Goal: Use online tool/utility

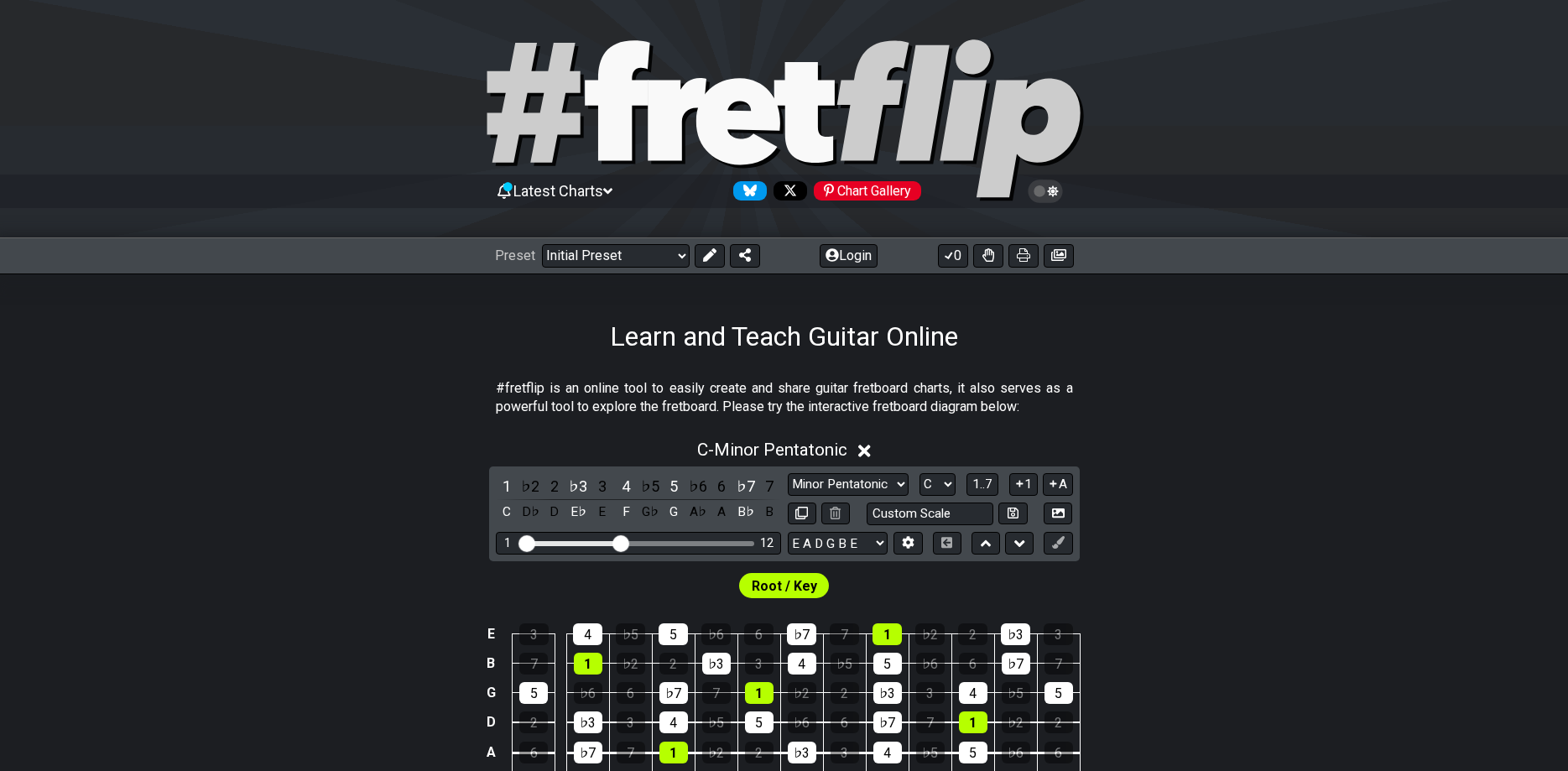
select select "C G C F A D"
click option "C G C F A D" at bounding box center [0, 0] width 0 height 0
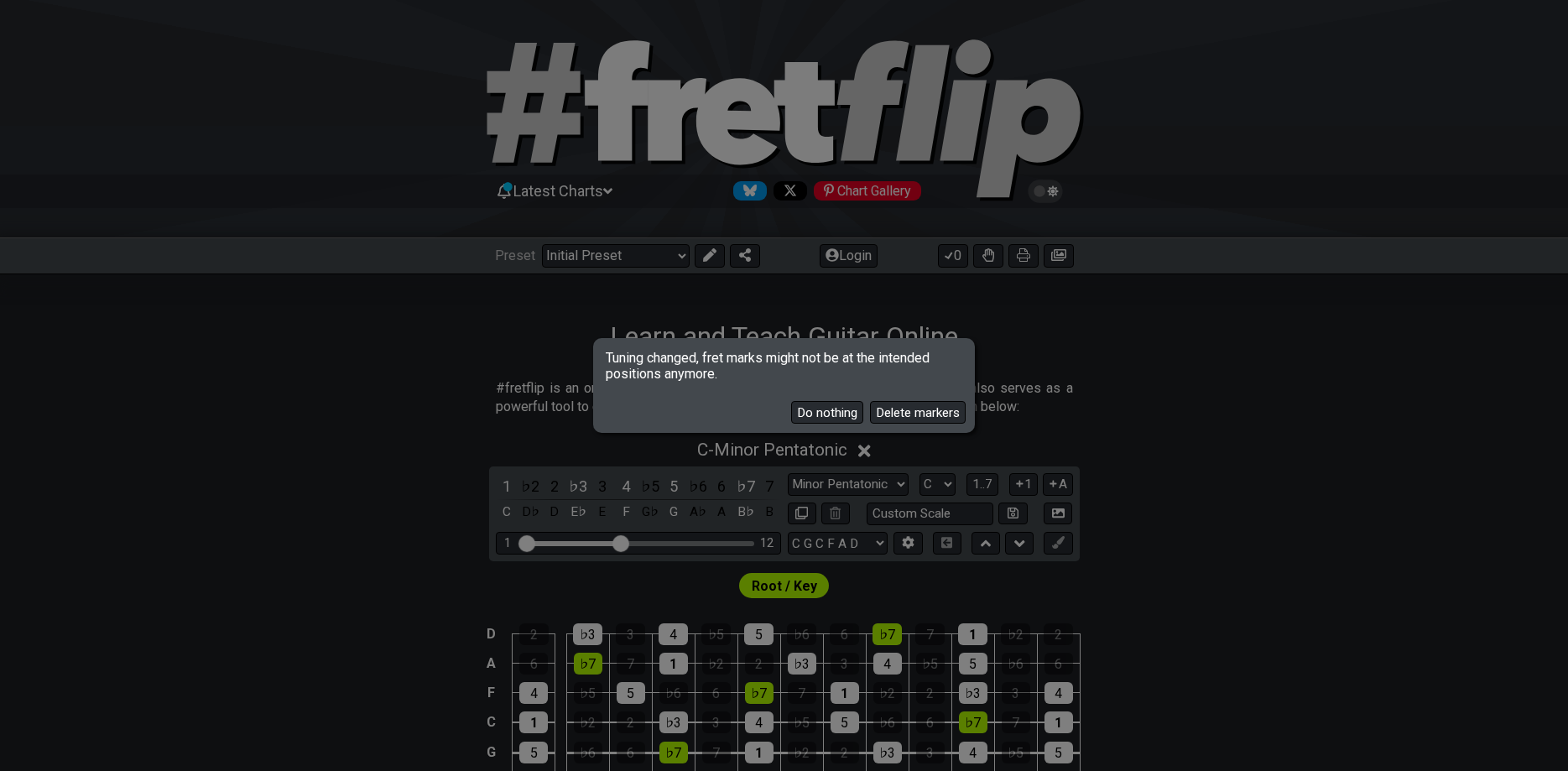
click at [930, 401] on div "Do nothing Delete markers" at bounding box center [784, 406] width 376 height 49
click at [919, 426] on div "Do nothing Delete markers" at bounding box center [784, 406] width 376 height 49
click at [918, 423] on button "Delete markers" at bounding box center [918, 412] width 96 height 23
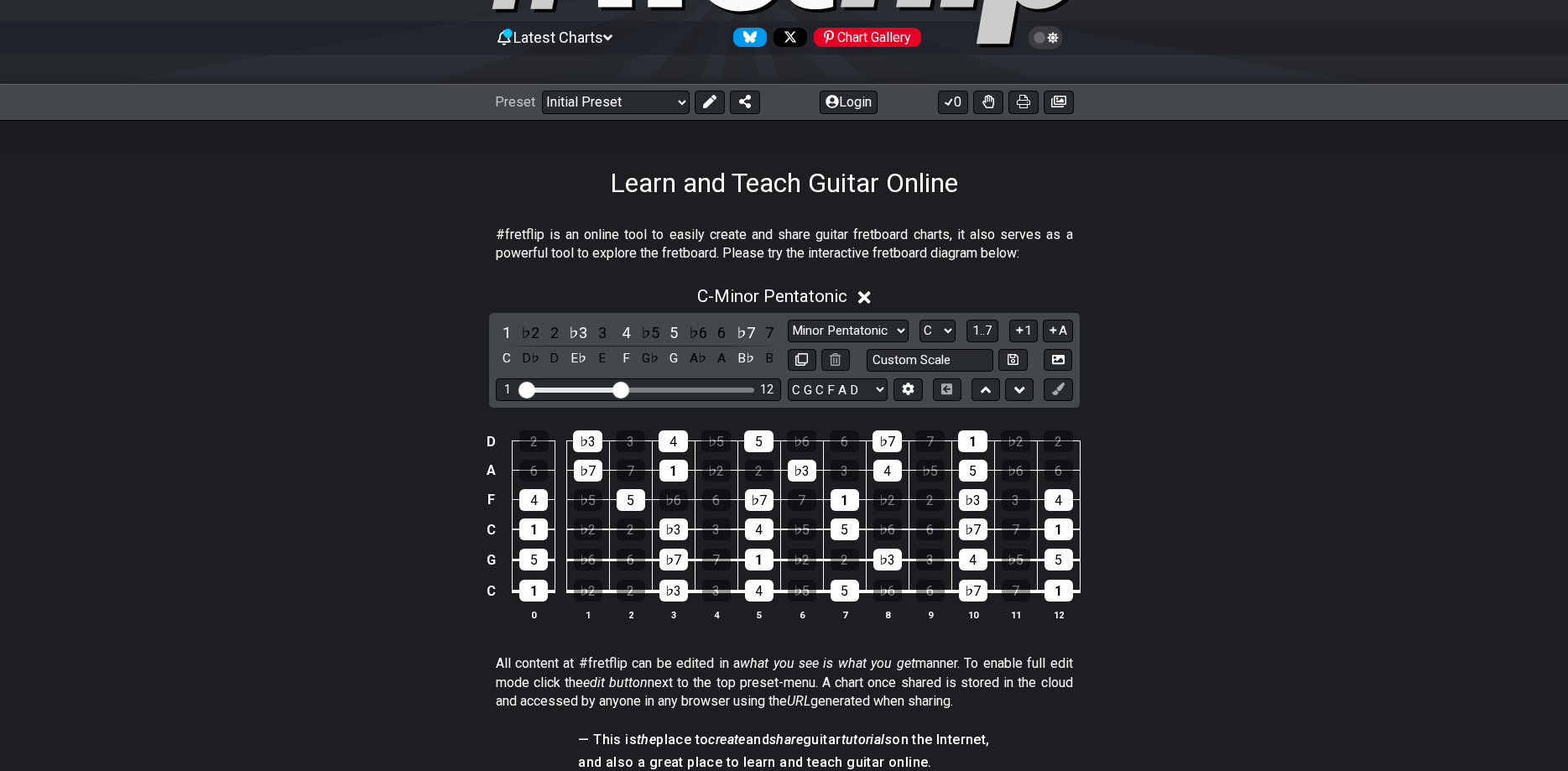
scroll to position [171, 0]
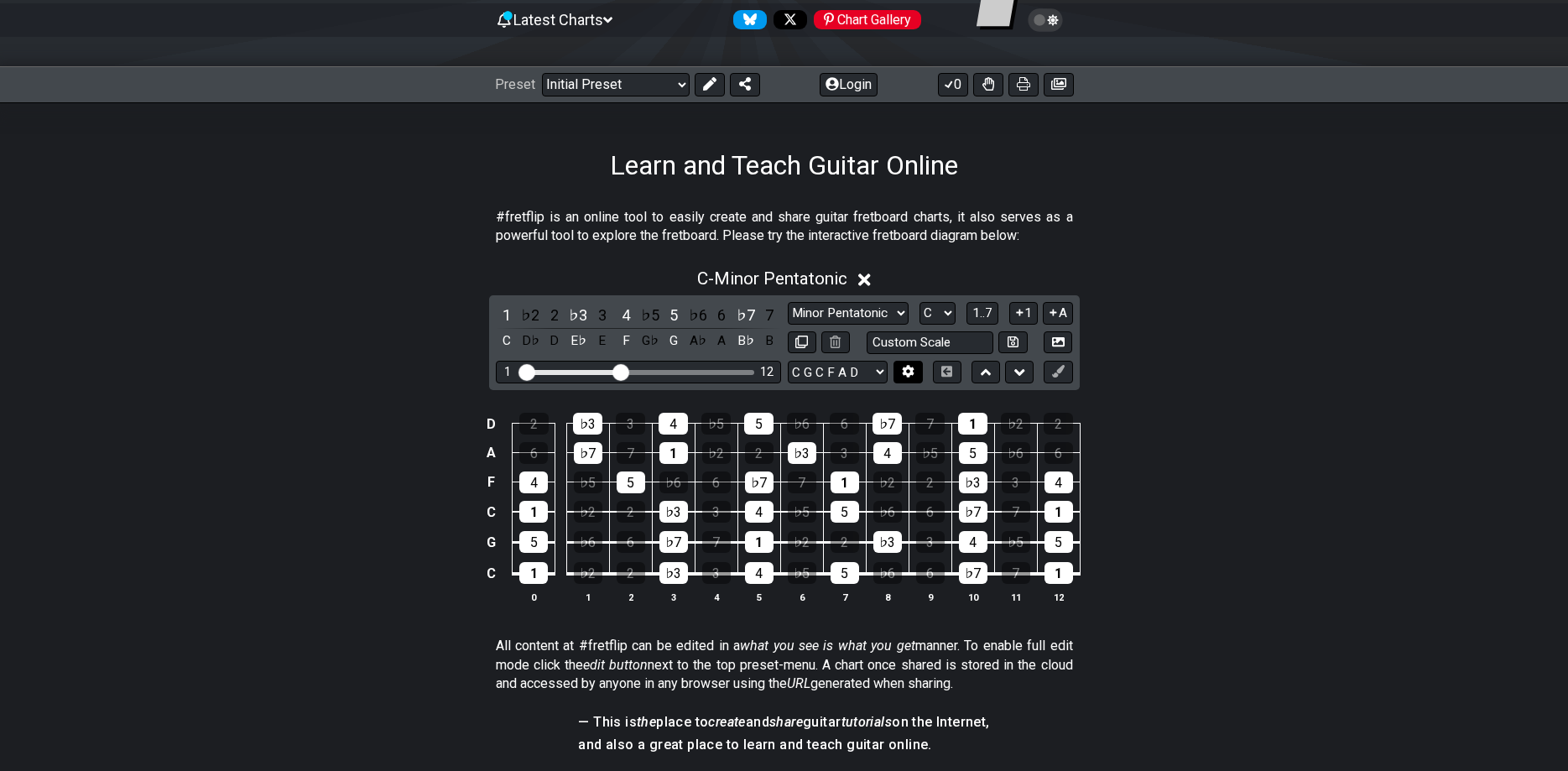
click at [921, 376] on button at bounding box center [908, 372] width 29 height 23
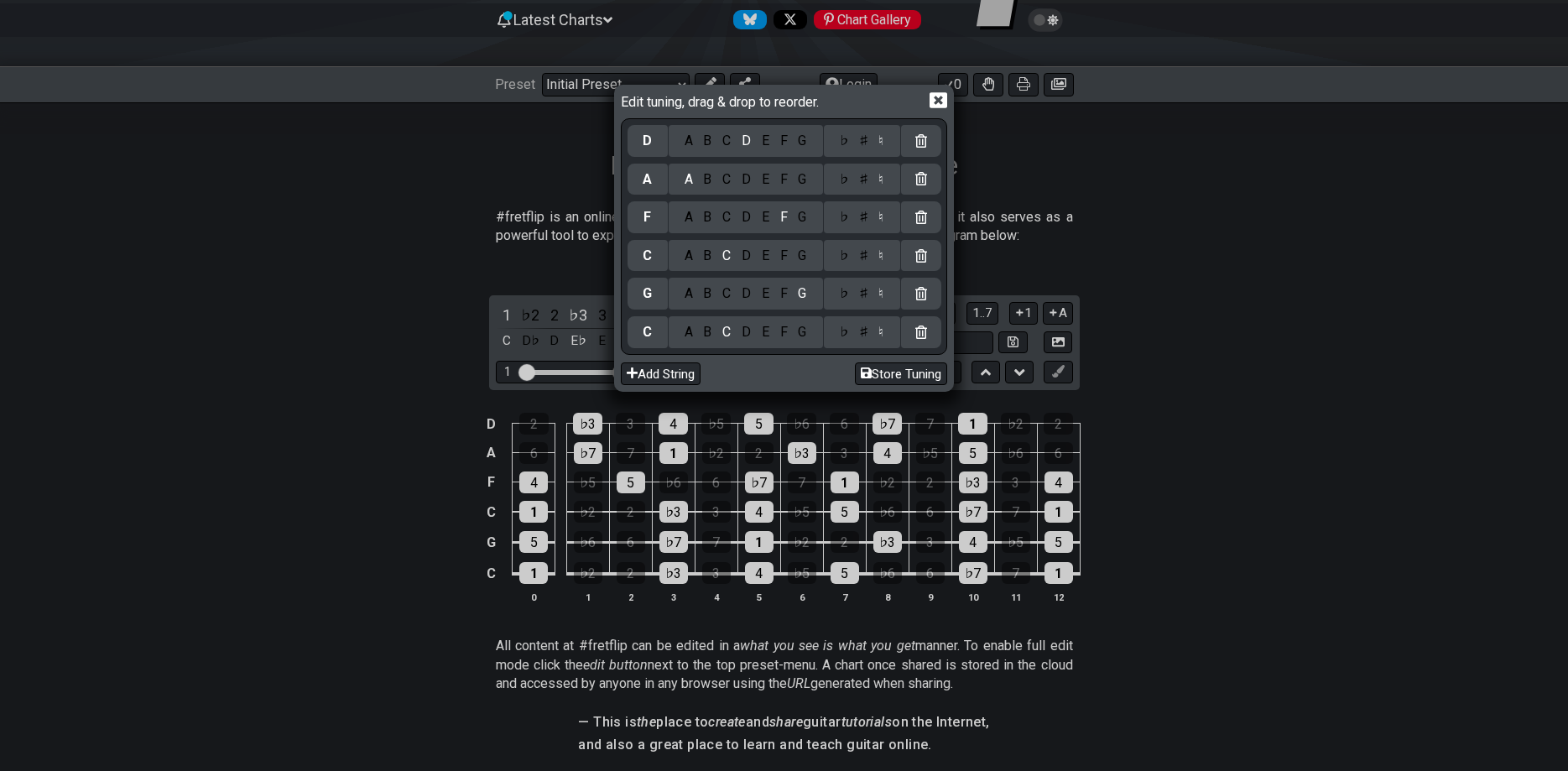
click at [935, 110] on div "Edit tuning, drag & drop to reorder." at bounding box center [784, 103] width 326 height 29
click at [931, 108] on icon at bounding box center [938, 101] width 18 height 16
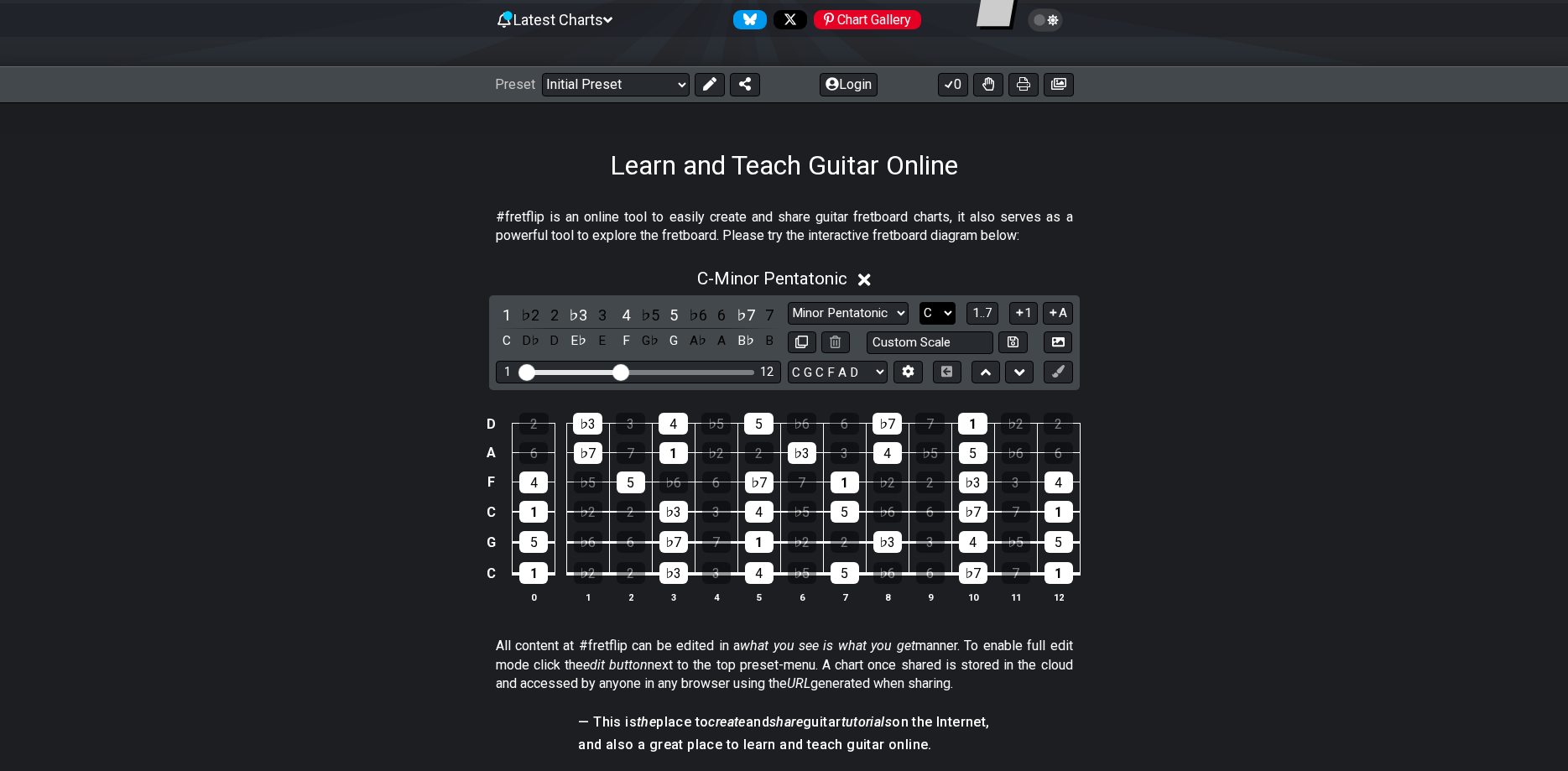
click at [919, 302] on select "A♭ A A♯ B♭ B C C♯ D♭ D D♯ E♭ E F F♯ G♭ G G♯" at bounding box center [937, 313] width 36 height 23
select select "E"
click option "E" at bounding box center [0, 0] width 0 height 0
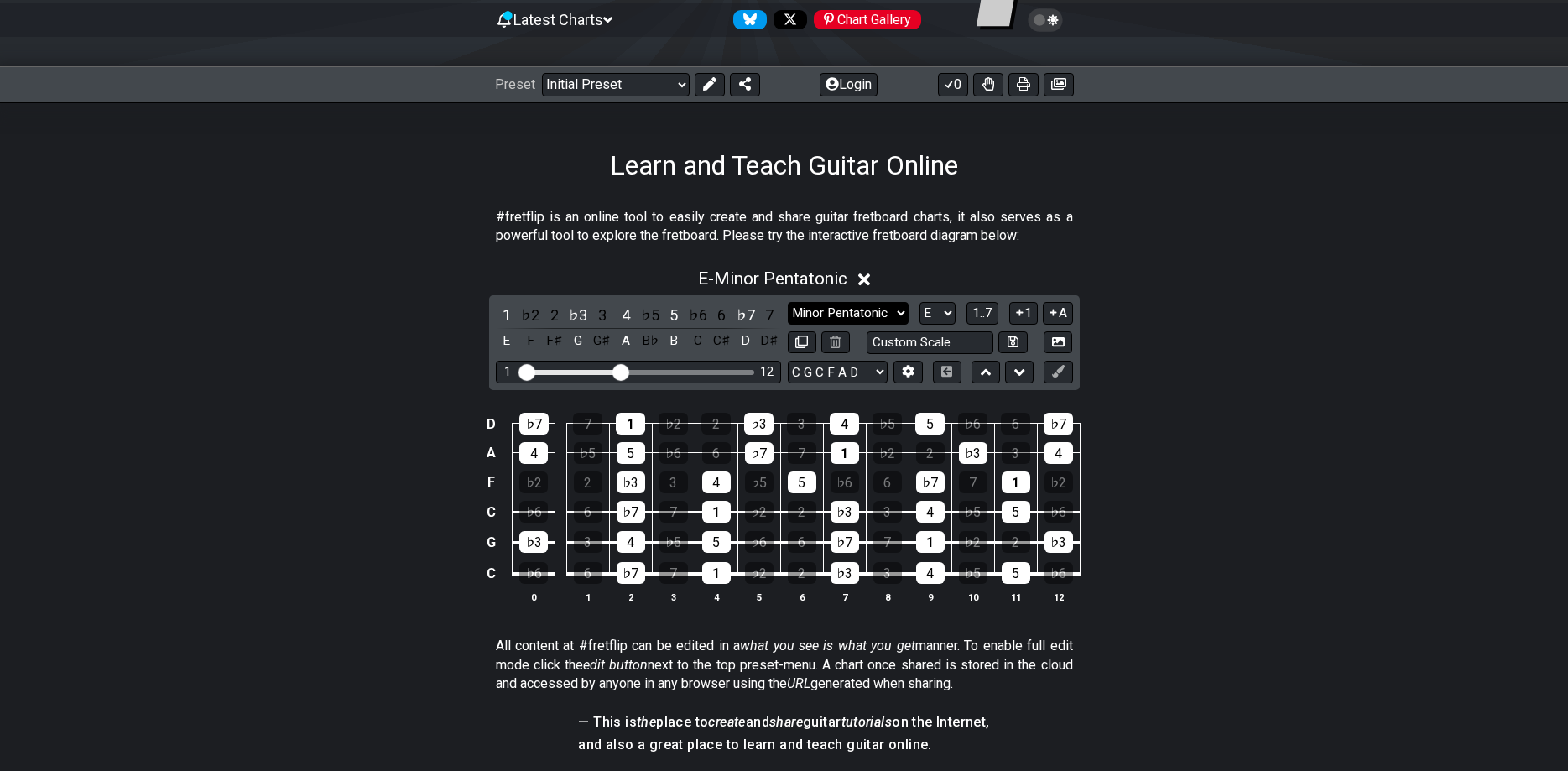
click at [788, 302] on select "Minor Pentatonic Click to edit Minor Pentatonic Major Pentatonic Minor Blues Ma…" at bounding box center [849, 313] width 121 height 23
select select "Minor / Aeolian"
click option "Minor / Aeolian" at bounding box center [0, 0] width 0 height 0
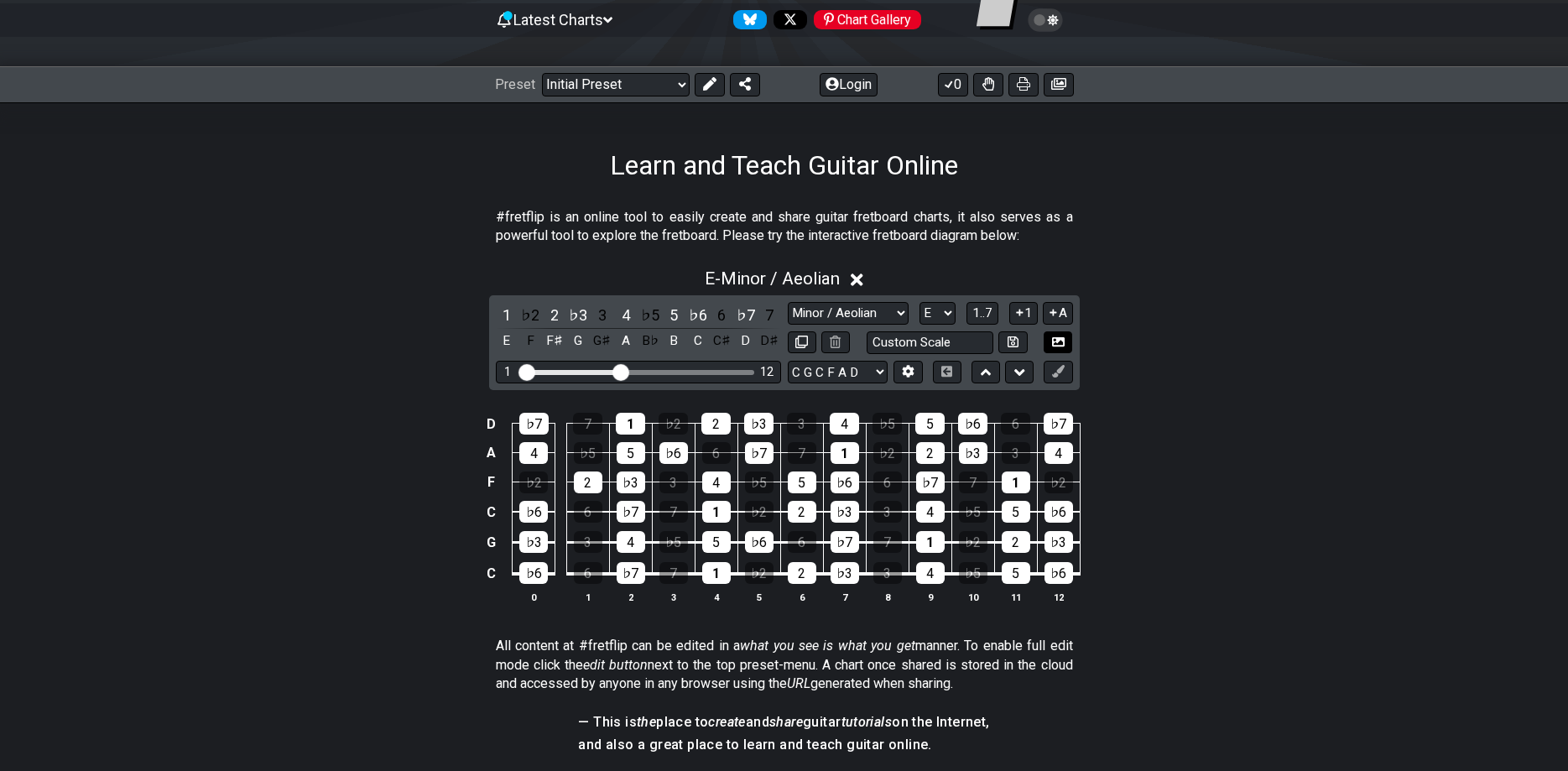
click at [1064, 346] on icon at bounding box center [1058, 341] width 13 height 9
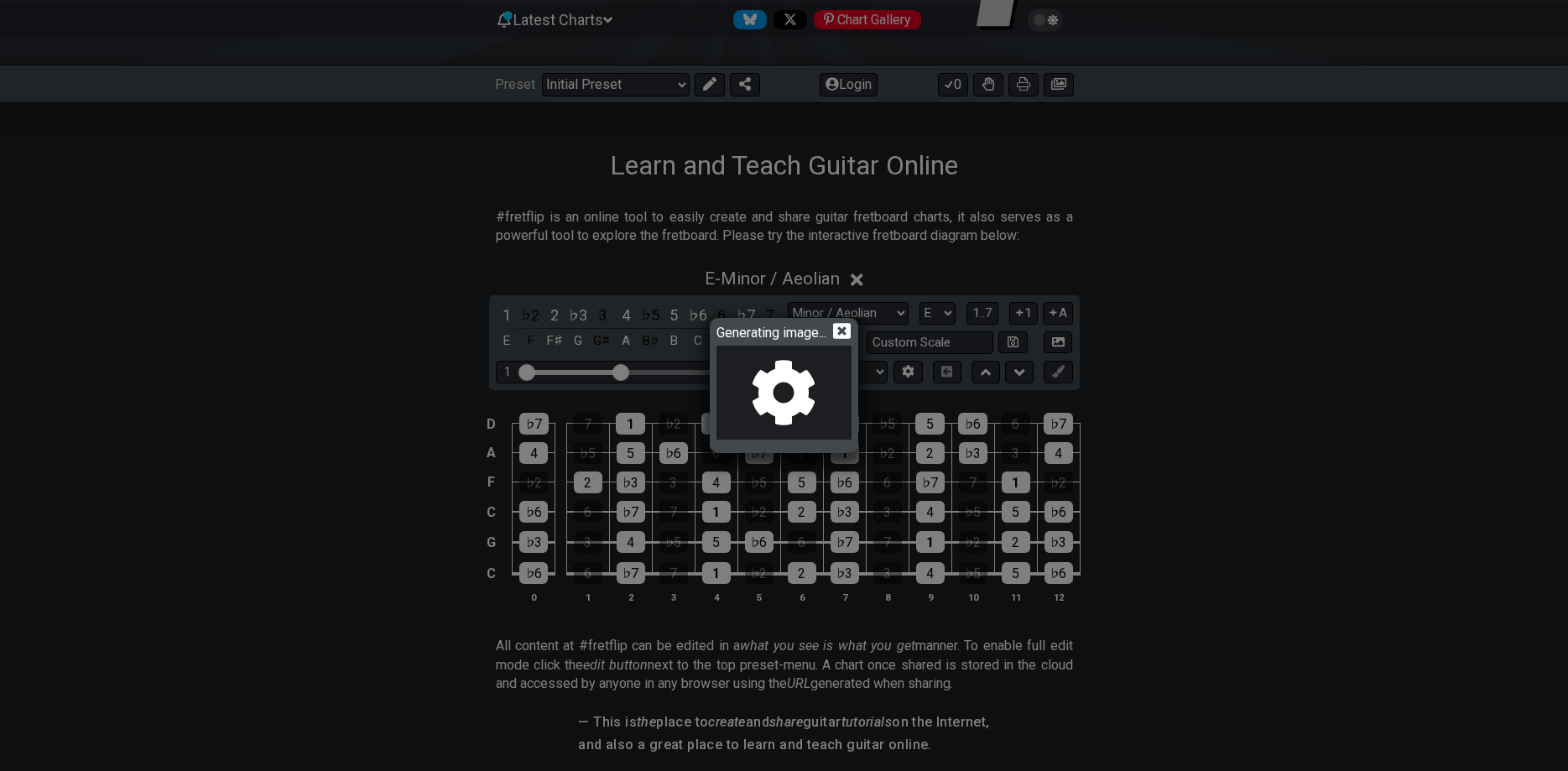
click at [850, 325] on icon at bounding box center [841, 330] width 18 height 16
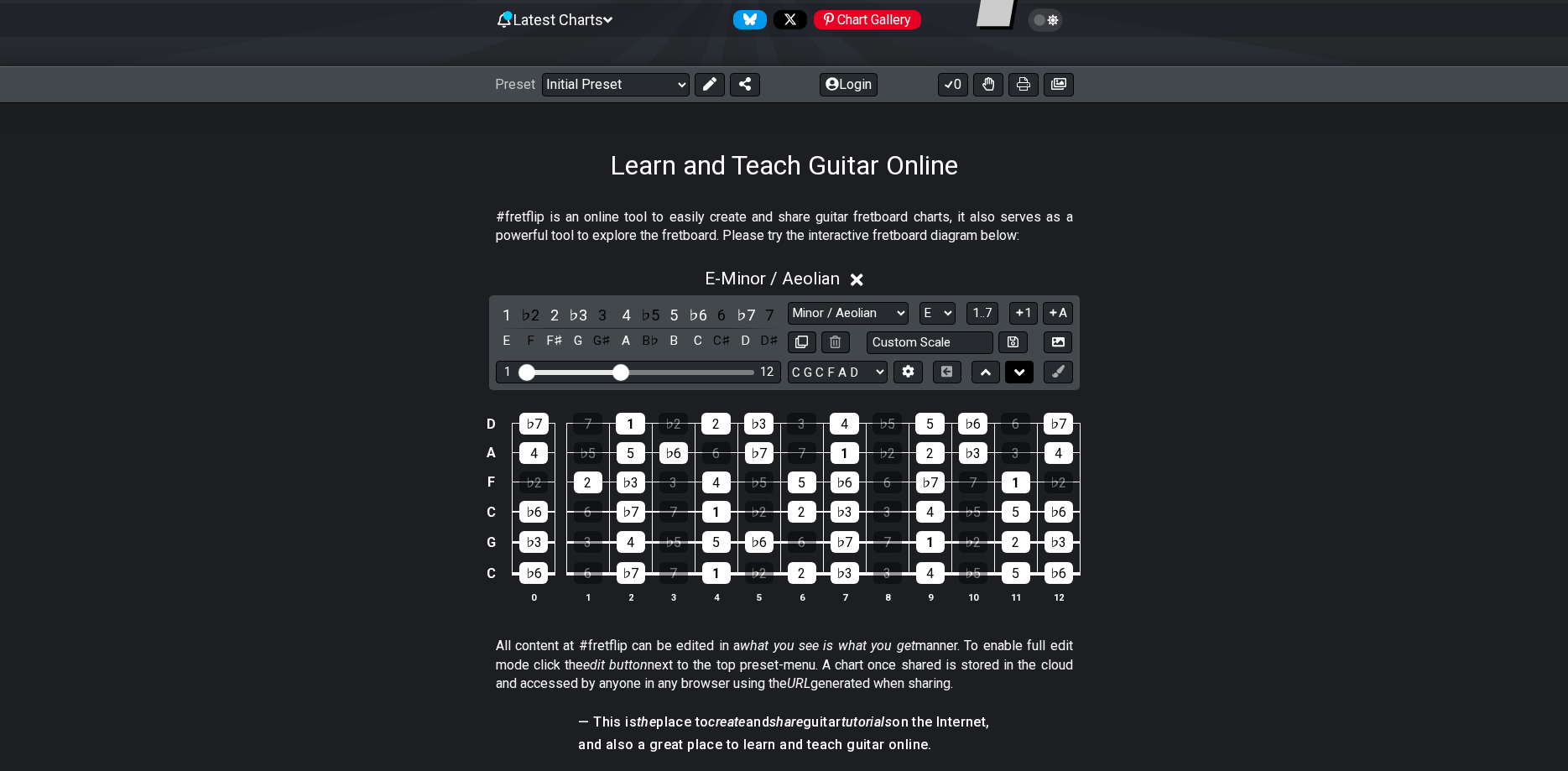
click at [1023, 369] on icon at bounding box center [1020, 372] width 11 height 17
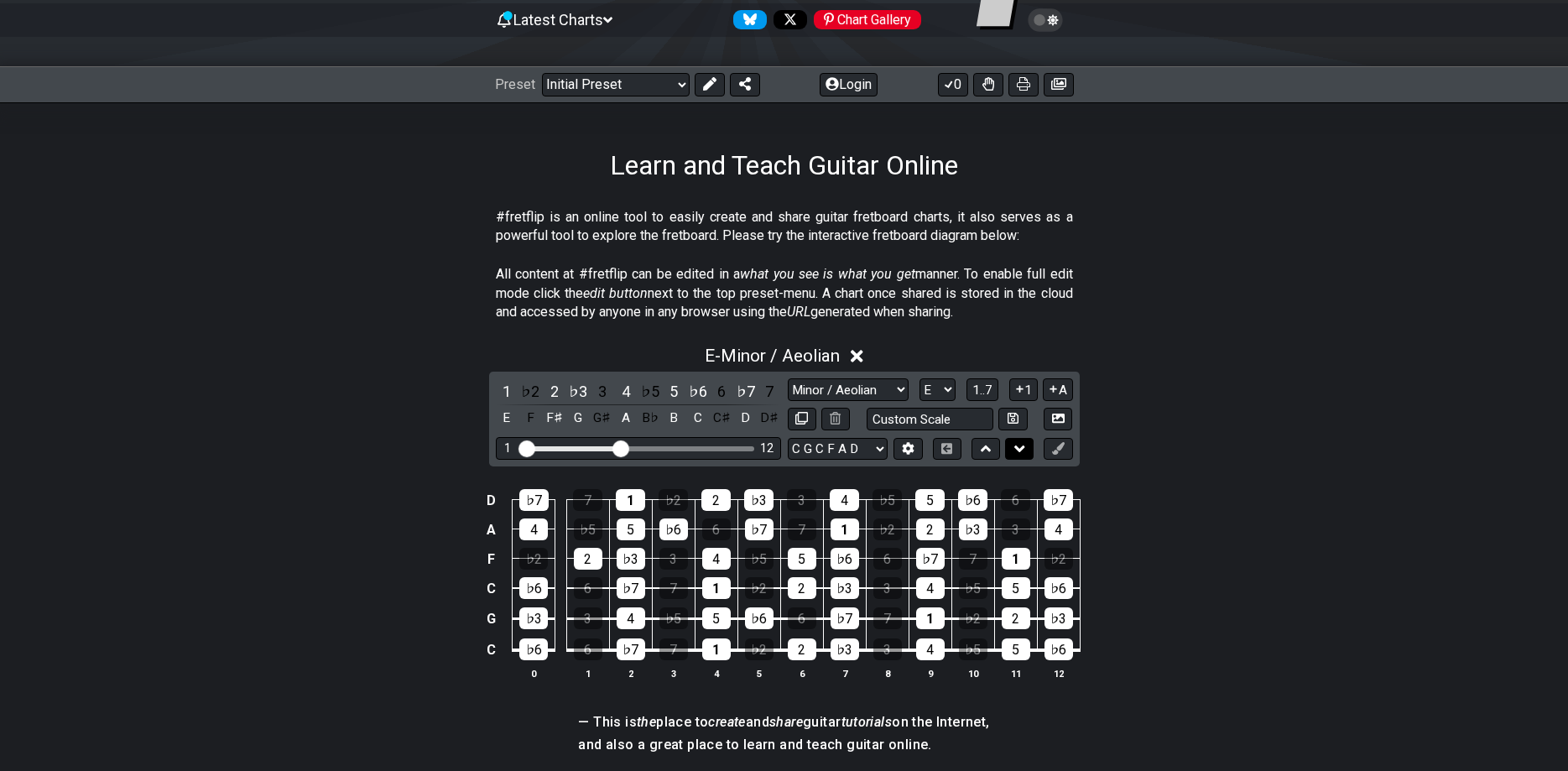
click at [1025, 444] on button at bounding box center [1020, 449] width 29 height 23
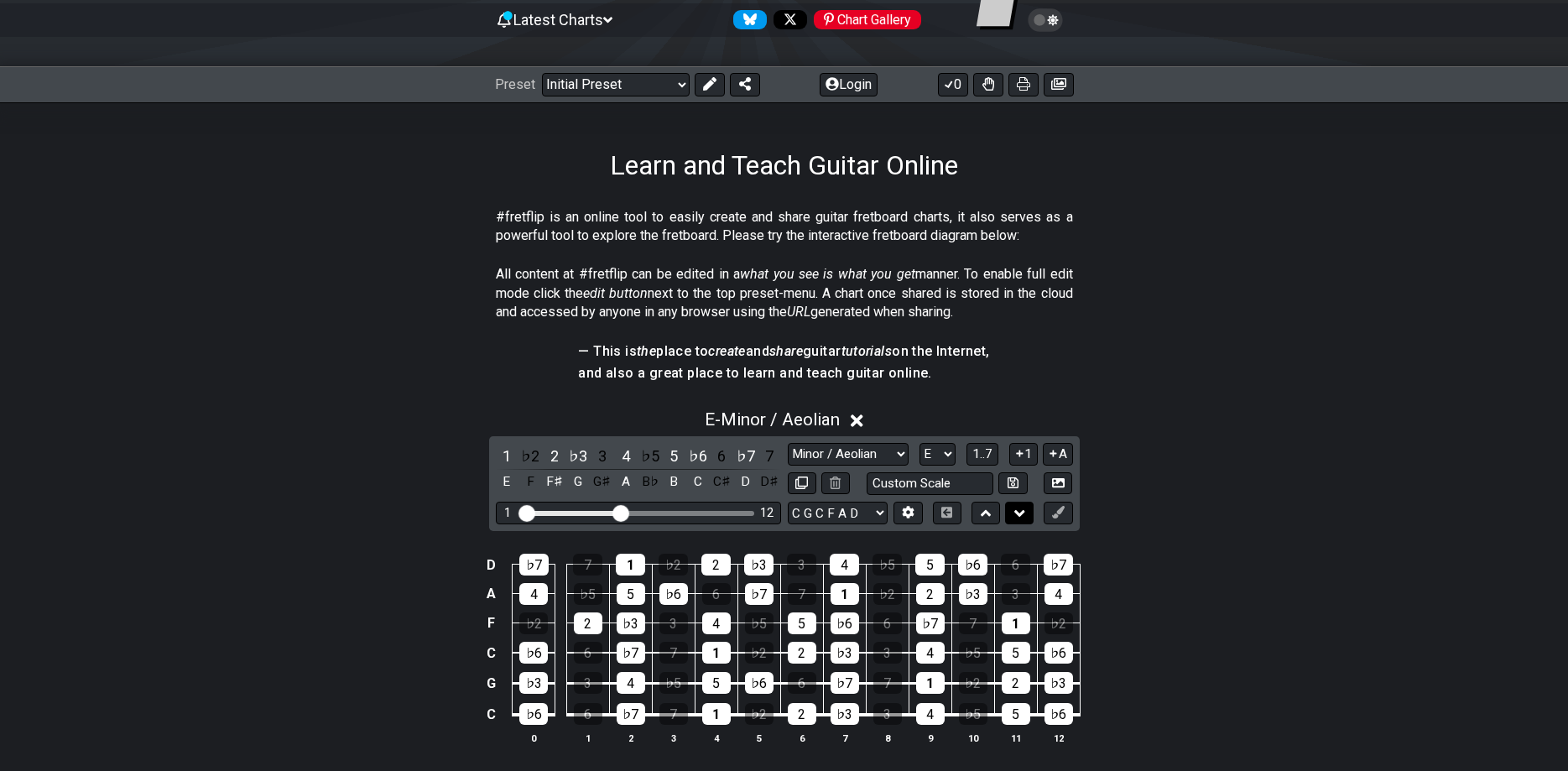
click at [1019, 518] on icon at bounding box center [1020, 513] width 11 height 17
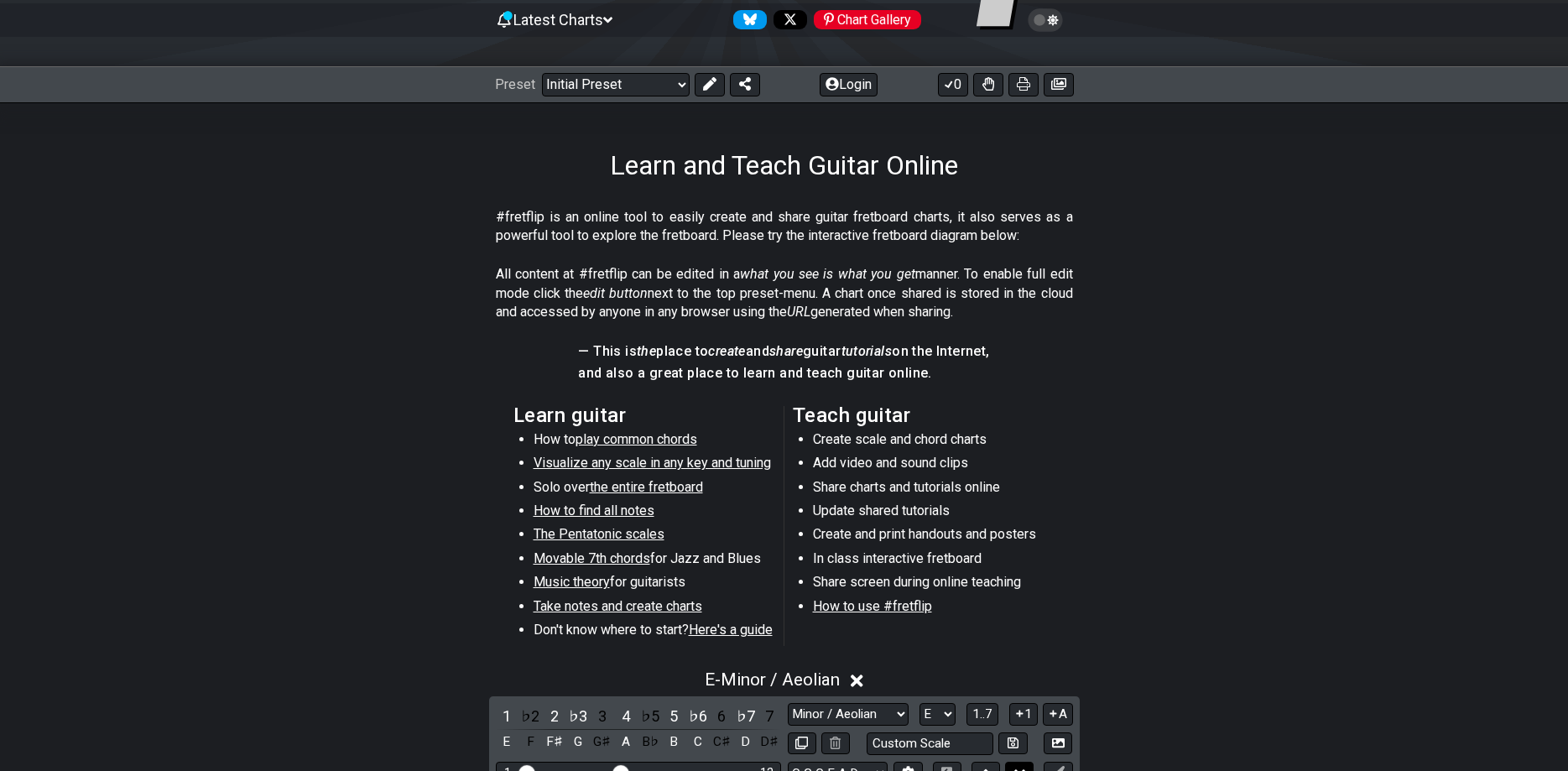
scroll to position [513, 0]
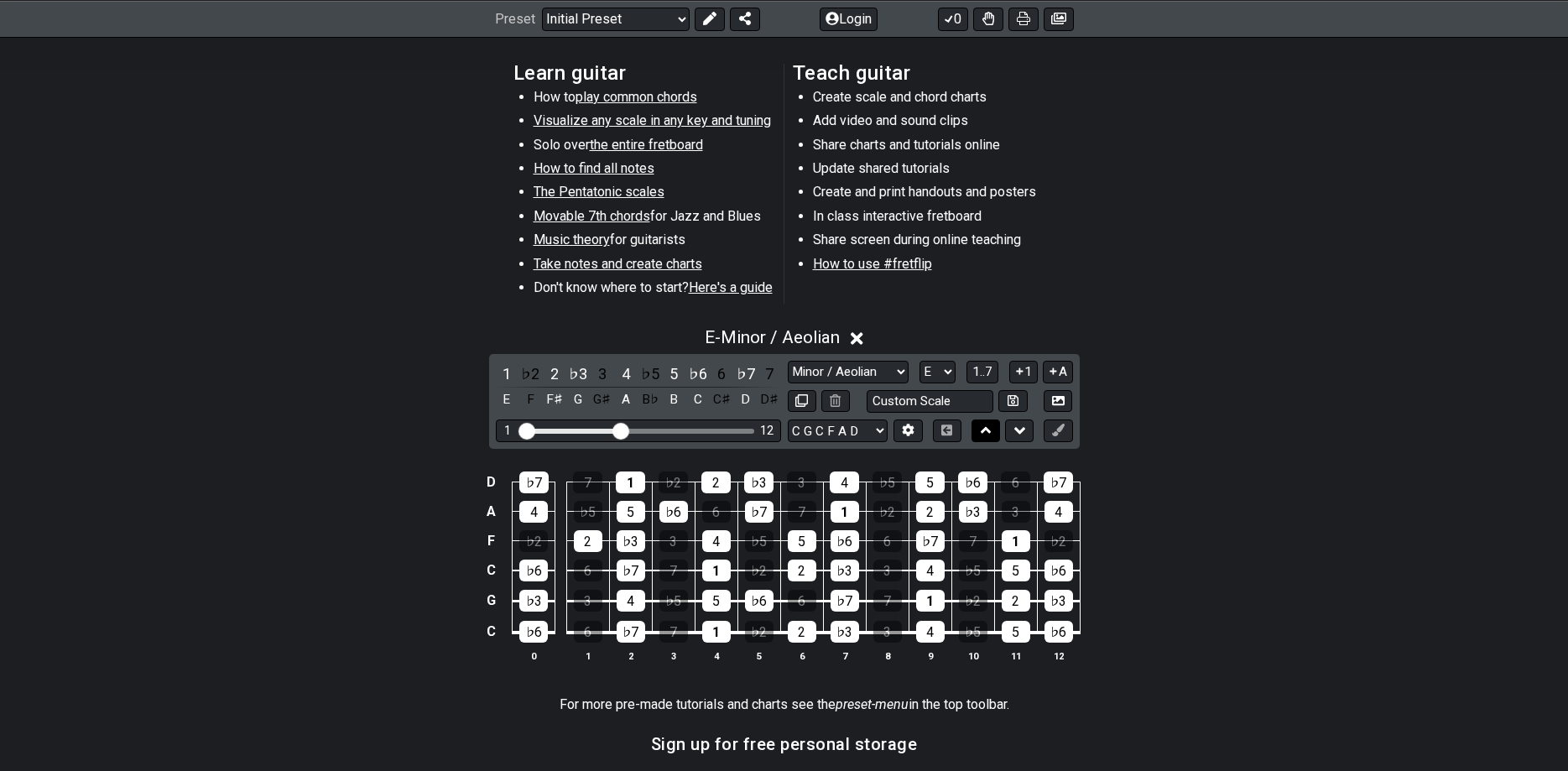
click at [991, 427] on icon at bounding box center [986, 430] width 11 height 17
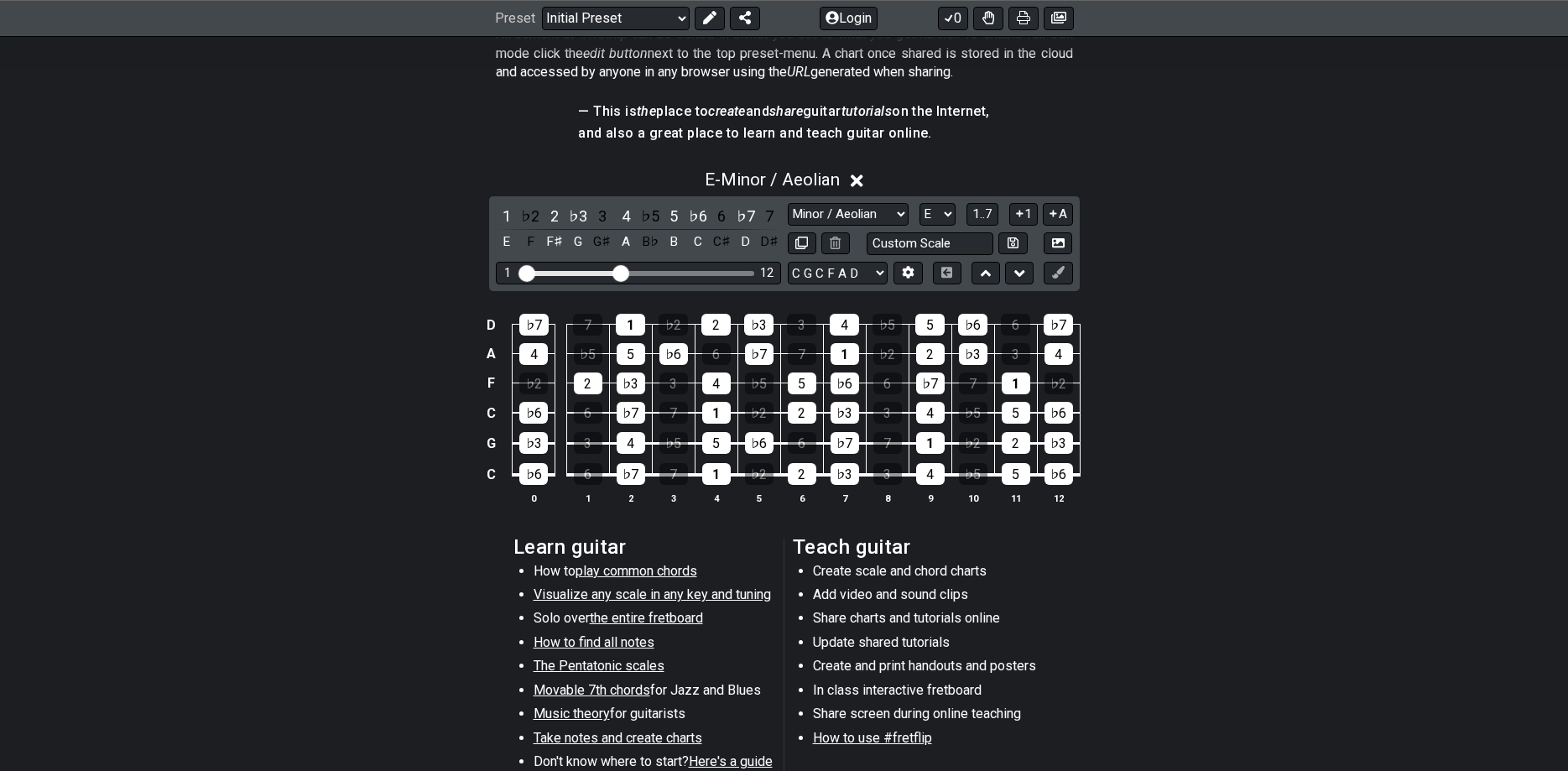
scroll to position [342, 0]
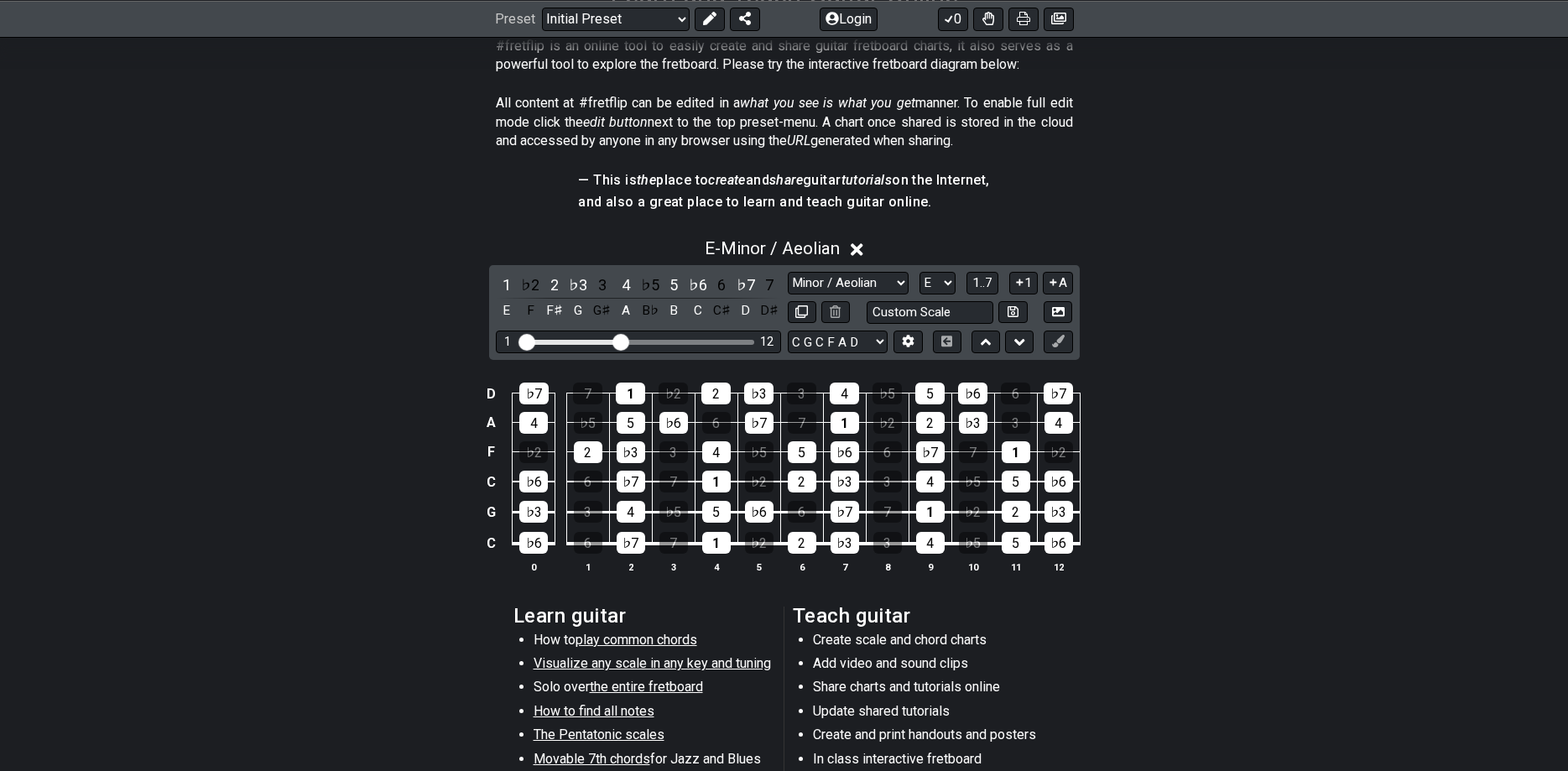
click at [986, 355] on div "1 ♭2 2 ♭3 3 4 ♭5 5 ♭6 6 ♭7 7 E F F♯ G G♯ A B♭ B C C♯ D D♯ Minor Pentatonic Clic…" at bounding box center [784, 312] width 591 height 95
click at [983, 335] on icon at bounding box center [986, 342] width 11 height 17
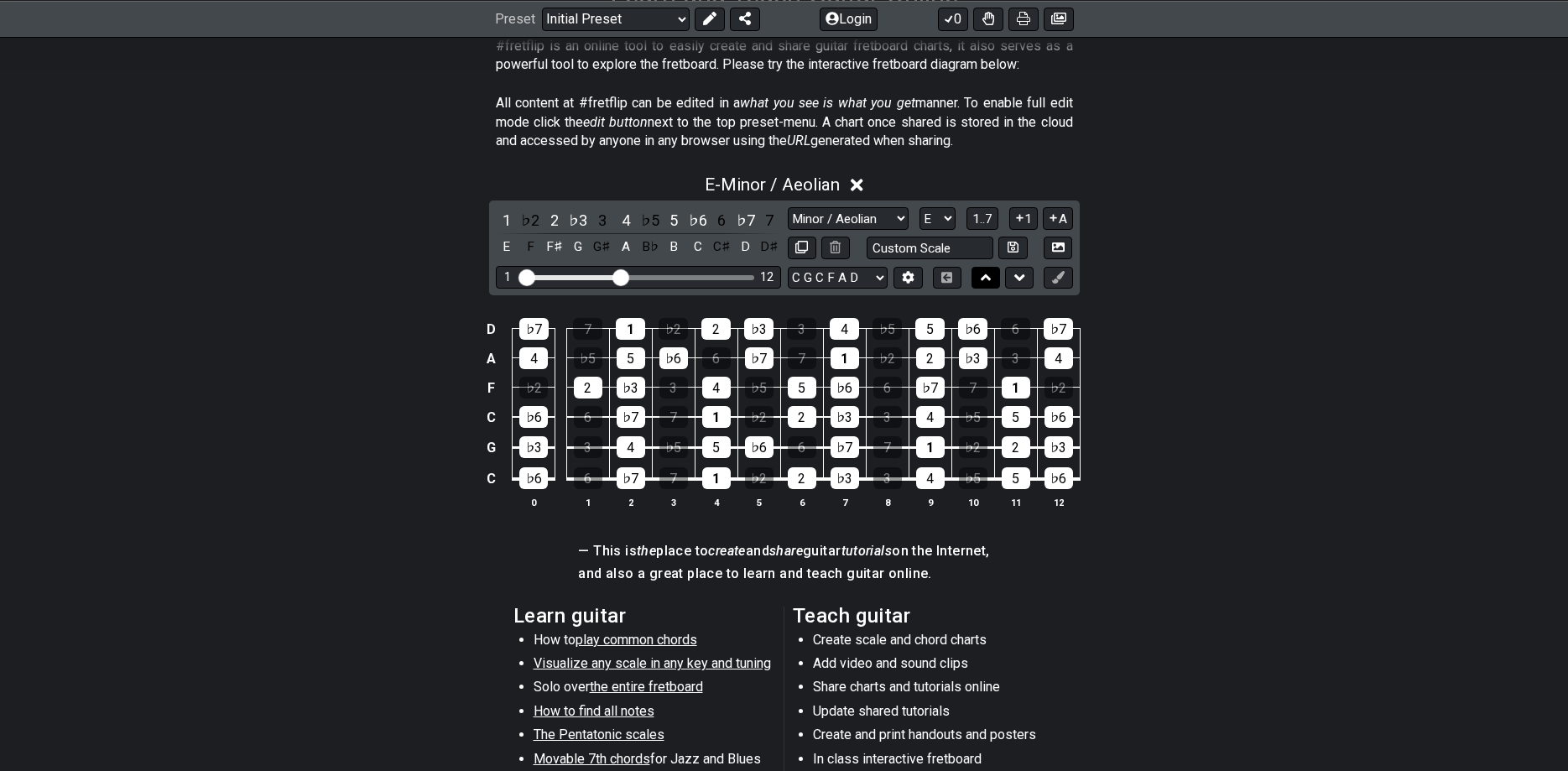
click at [983, 268] on button at bounding box center [986, 277] width 29 height 23
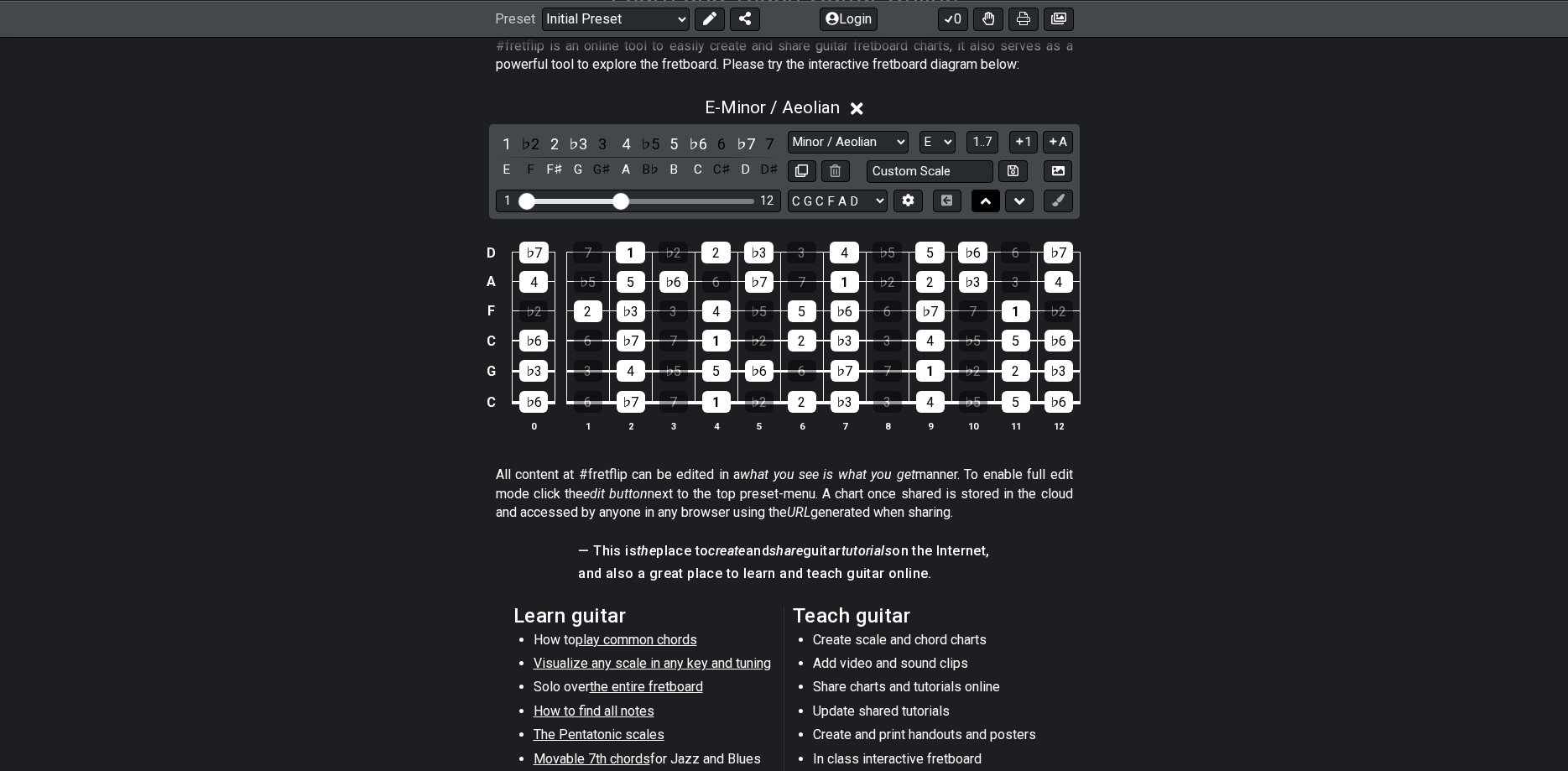
click at [977, 192] on button at bounding box center [986, 200] width 29 height 23
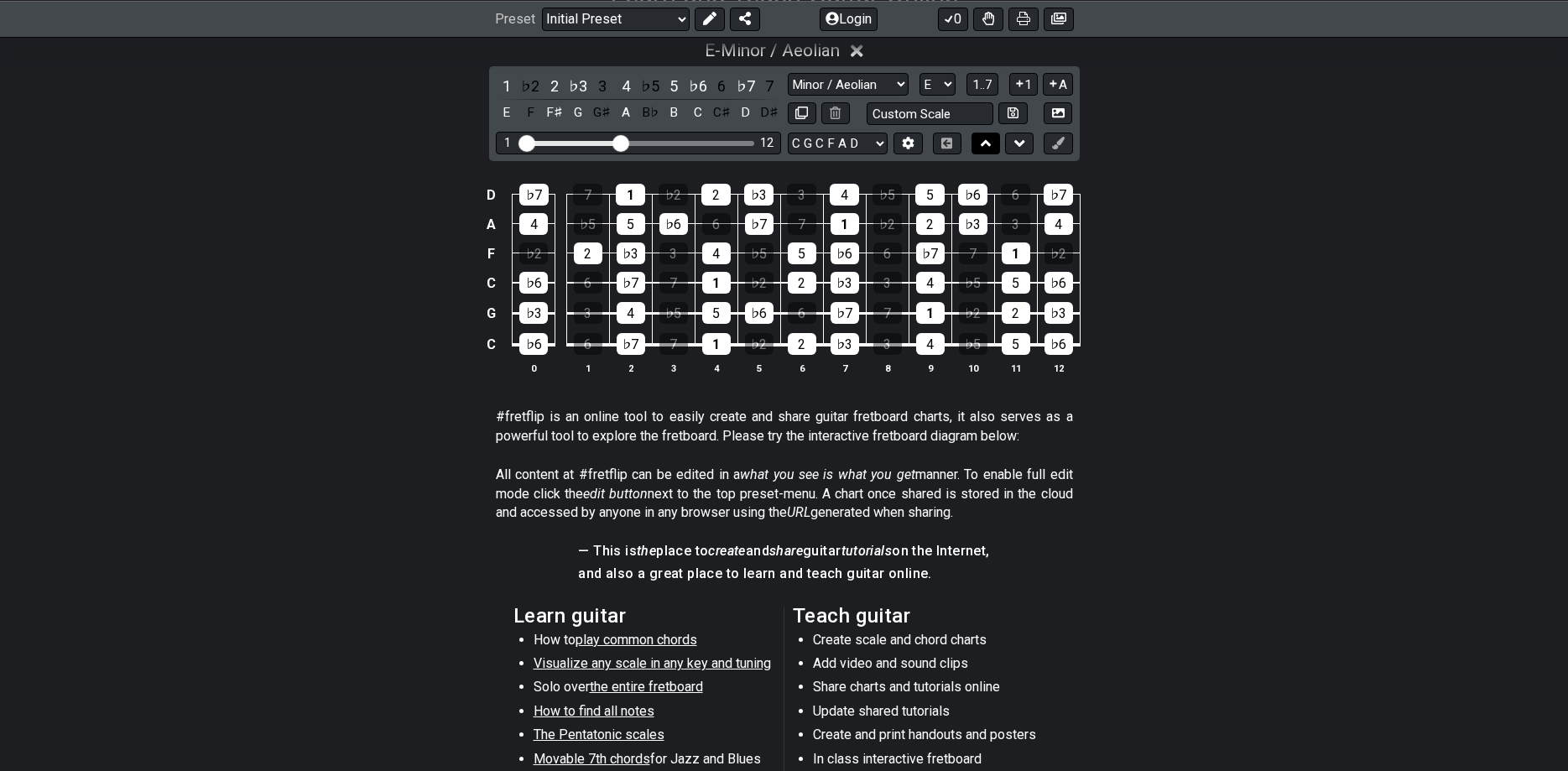
click at [982, 151] on icon at bounding box center [986, 144] width 11 height 17
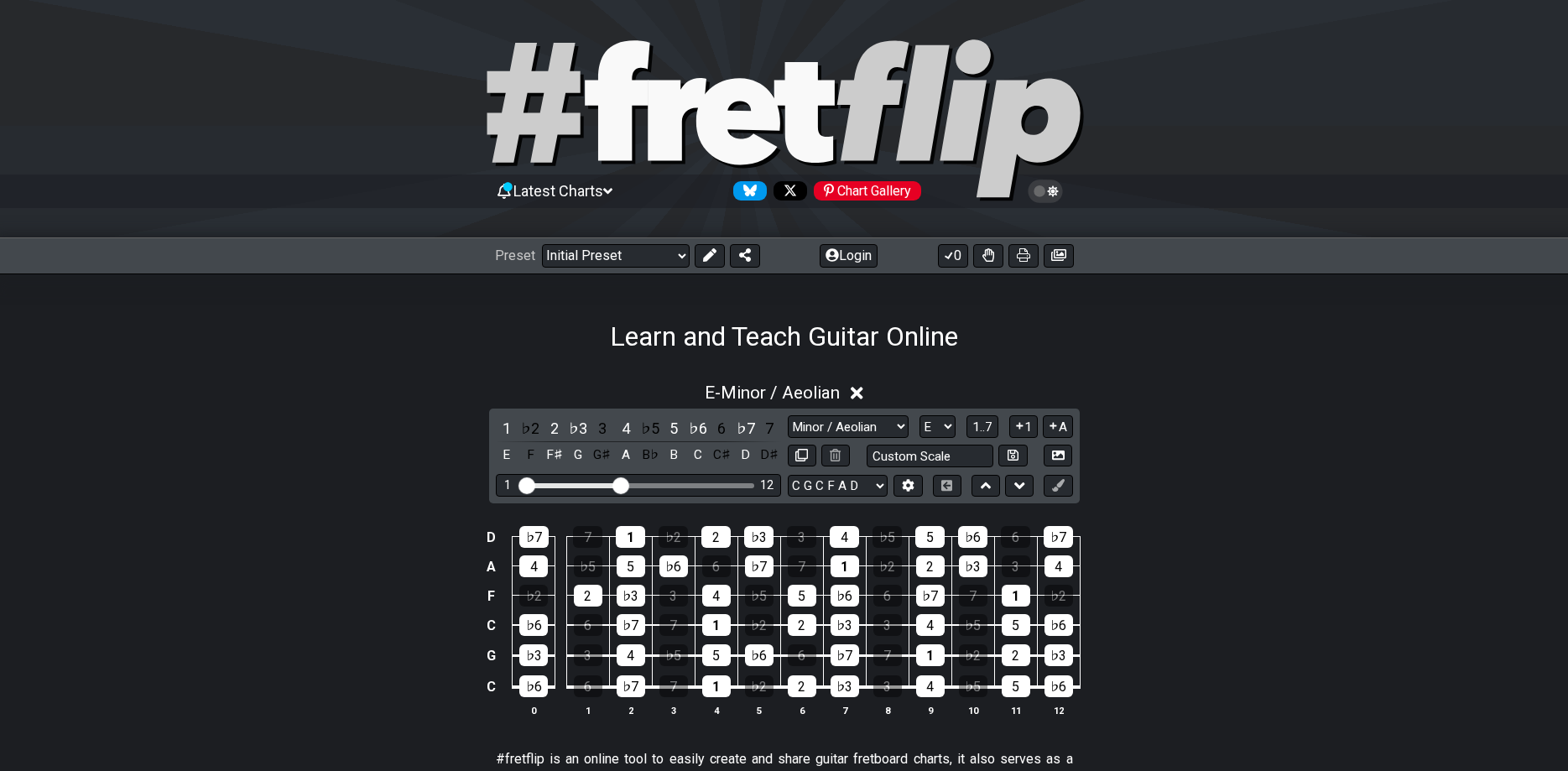
scroll to position [256, 0]
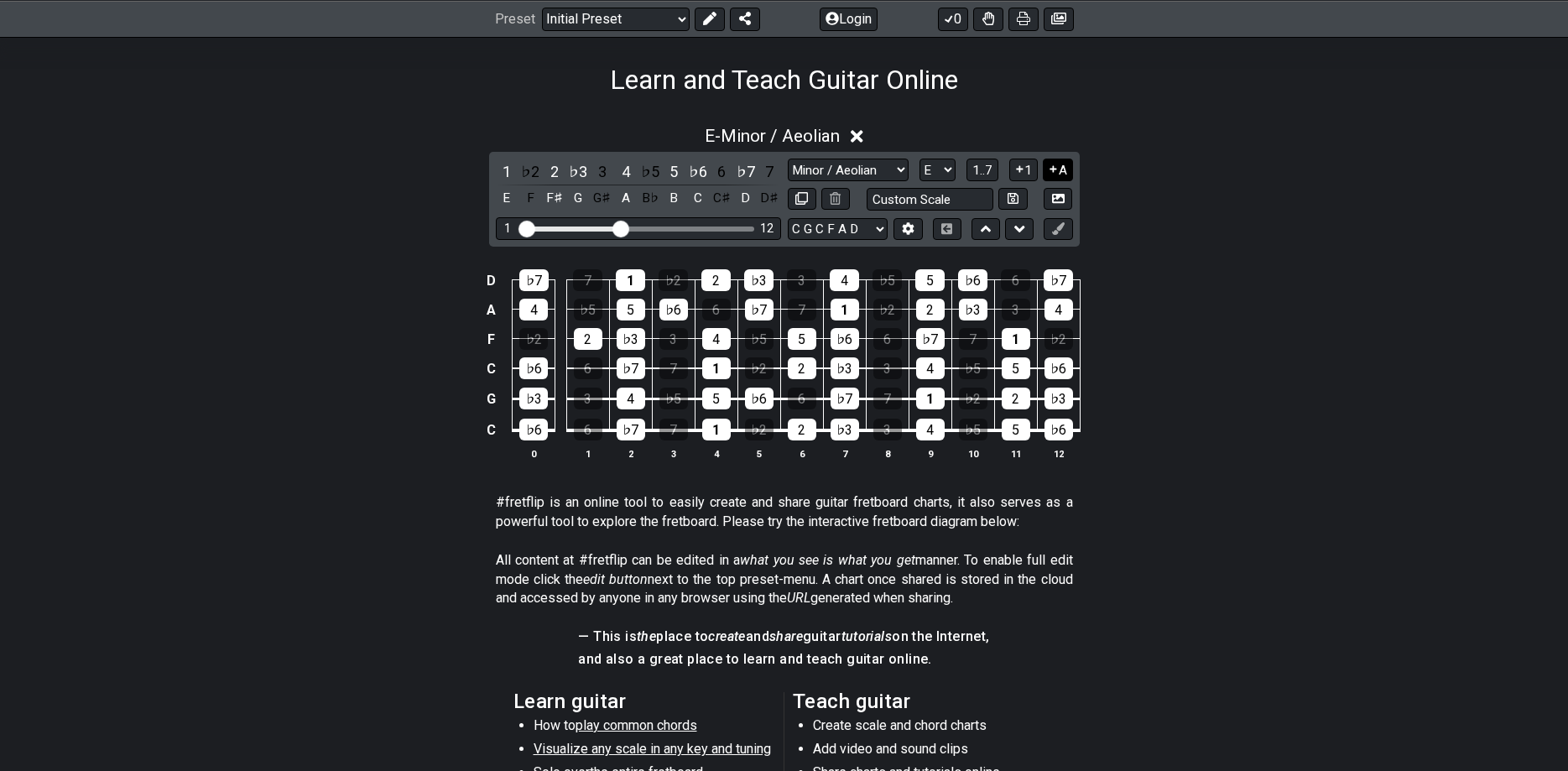
click at [1049, 163] on icon at bounding box center [1053, 168] width 16 height 13
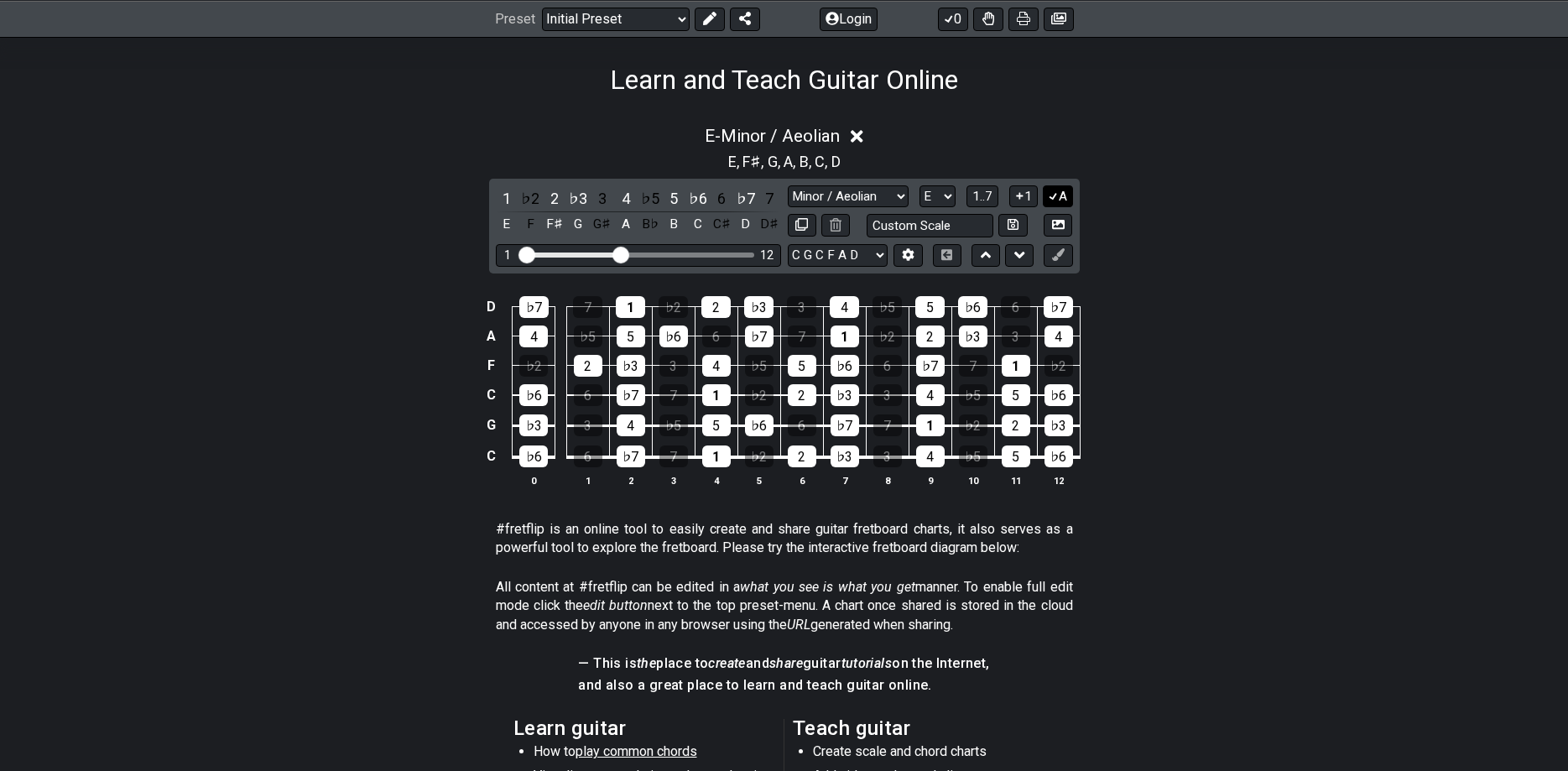
click at [1057, 200] on icon at bounding box center [1053, 195] width 16 height 13
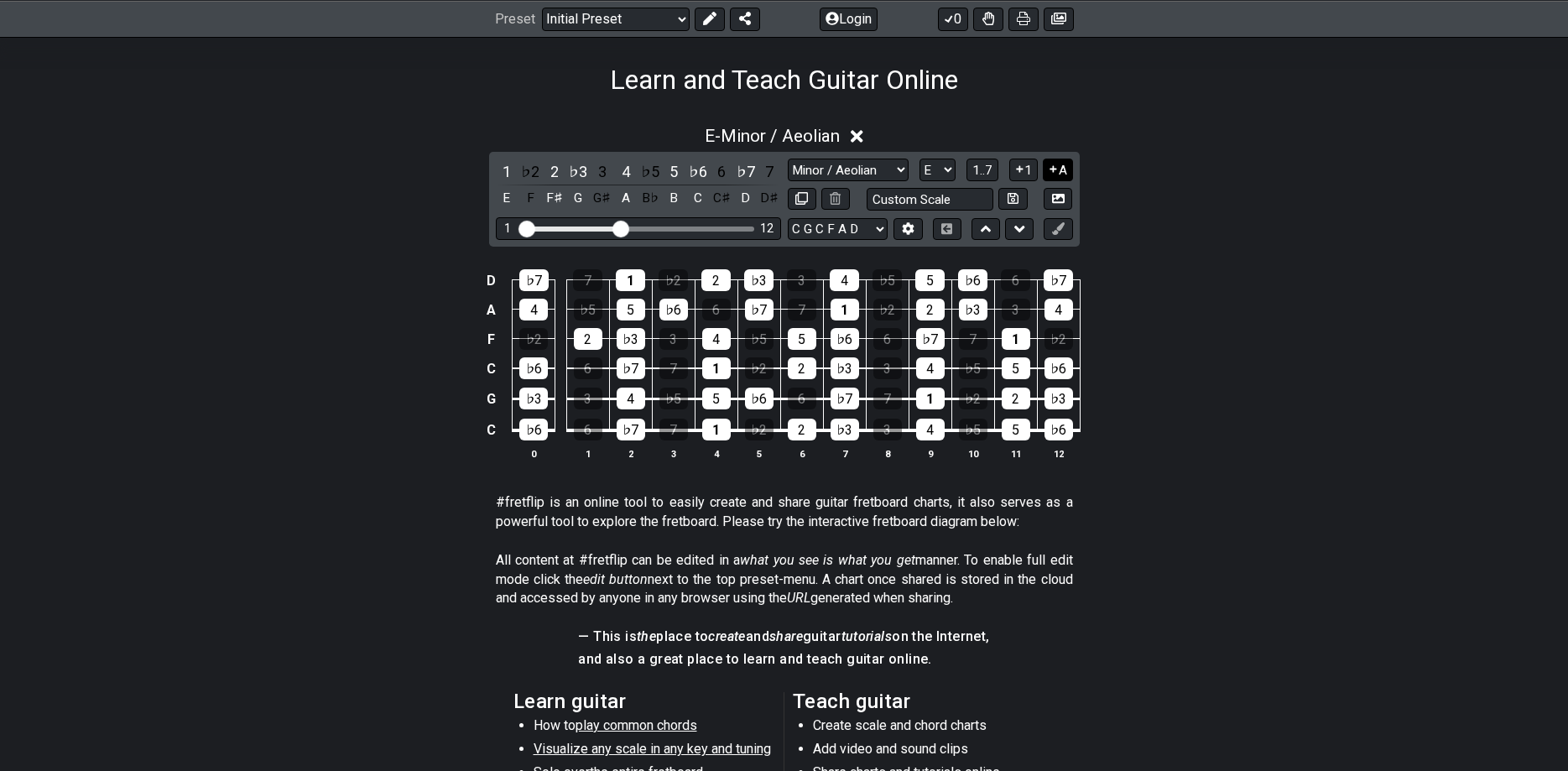
click at [1052, 162] on button "A" at bounding box center [1057, 169] width 29 height 23
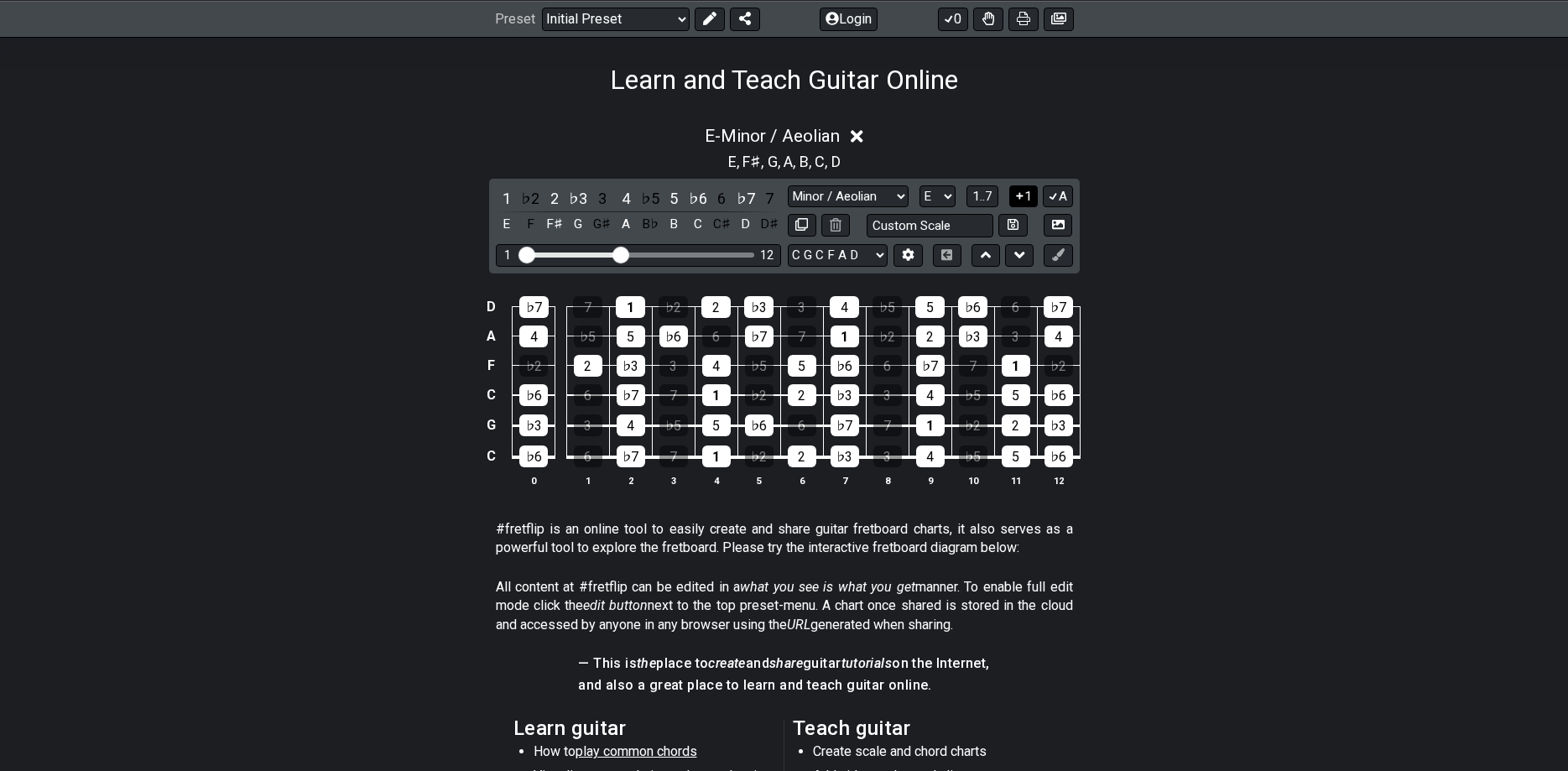
click at [1030, 193] on button "1" at bounding box center [1024, 196] width 29 height 23
click at [988, 193] on span "1..7" at bounding box center [983, 196] width 20 height 15
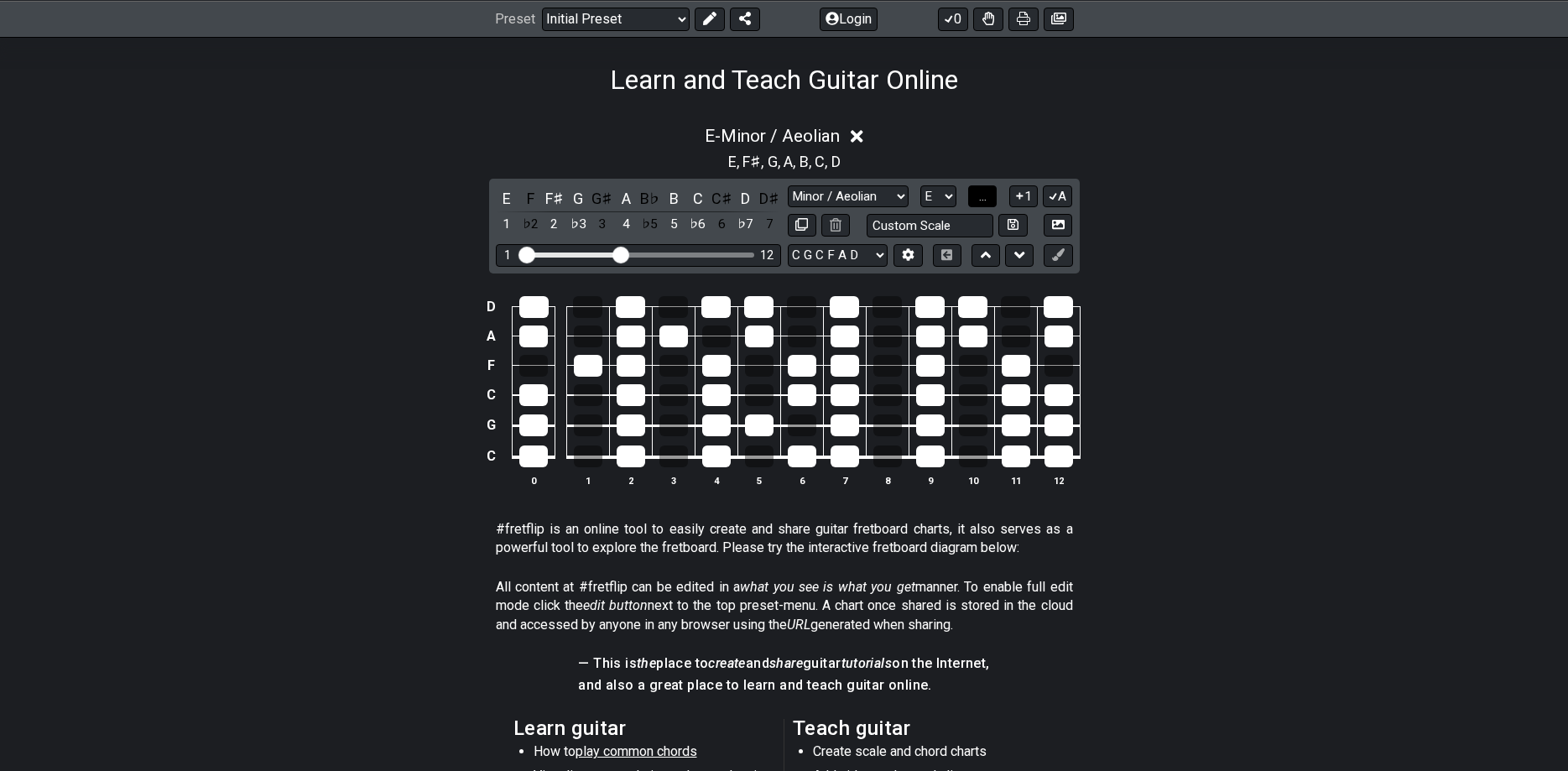
click at [987, 193] on span "..." at bounding box center [983, 196] width 8 height 15
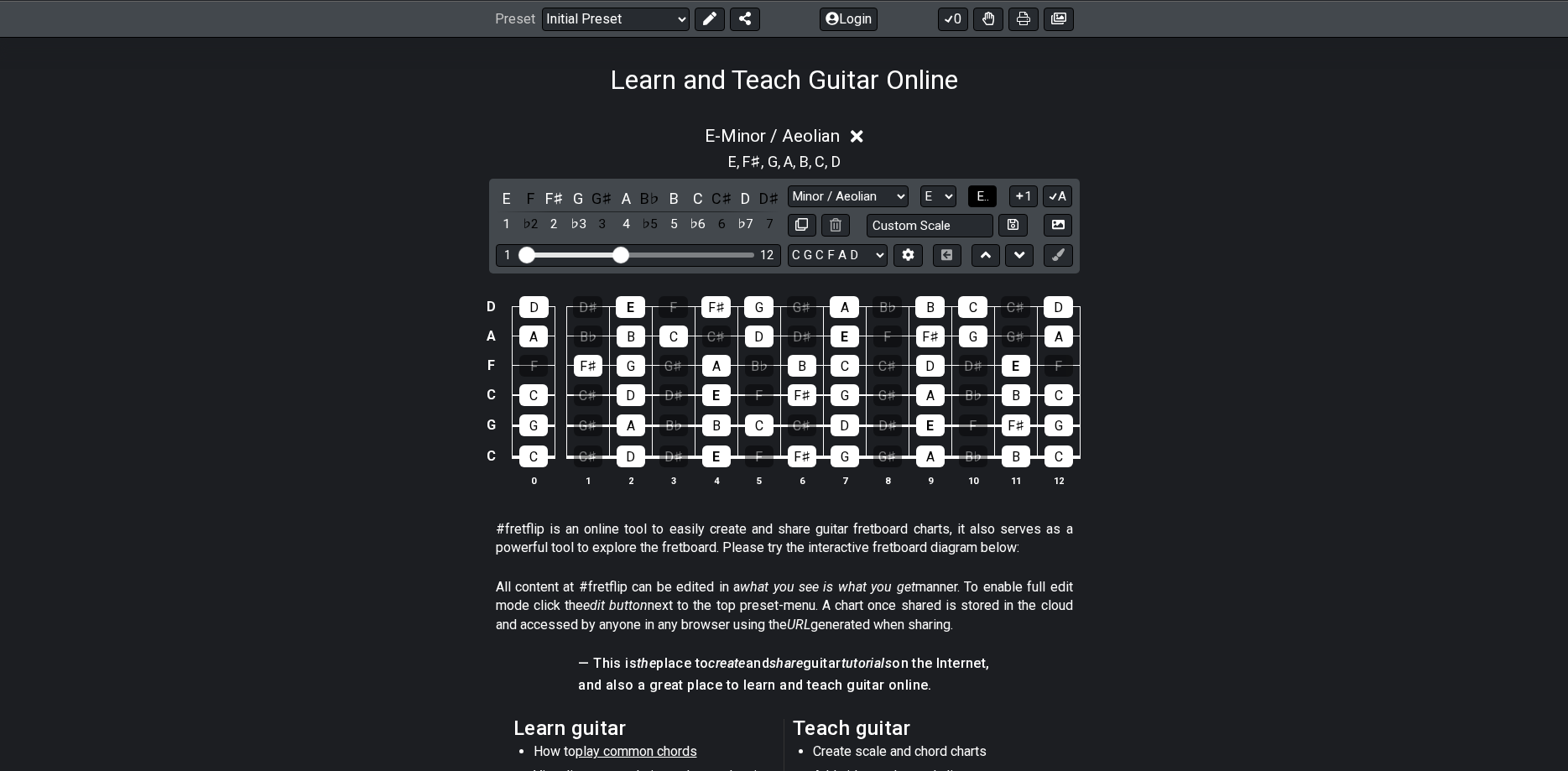
click at [988, 193] on span "E.." at bounding box center [983, 196] width 13 height 15
click at [988, 193] on span "1..7" at bounding box center [983, 196] width 20 height 15
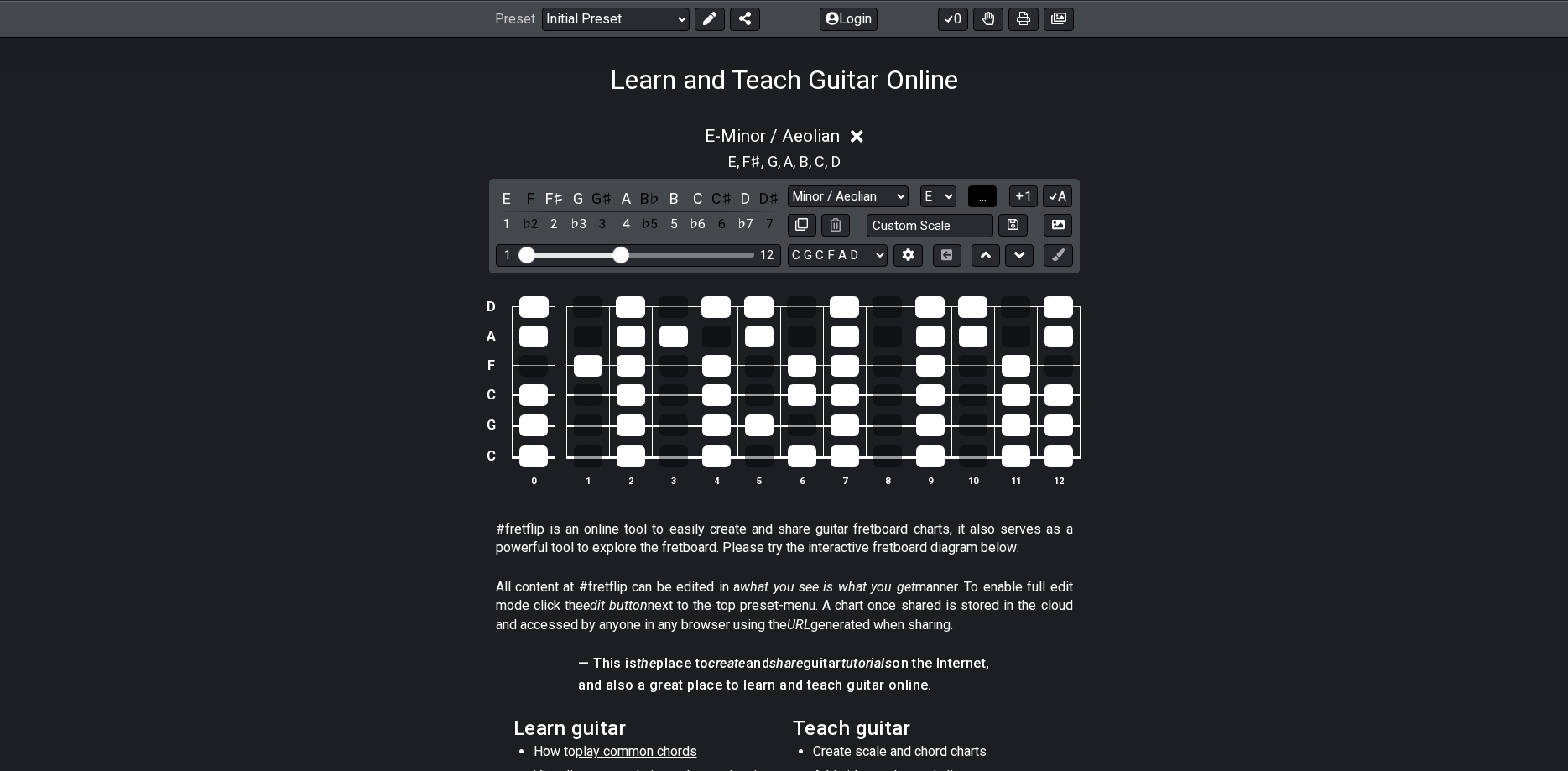
click at [987, 193] on span "..." at bounding box center [983, 196] width 8 height 15
